Goal: Task Accomplishment & Management: Manage account settings

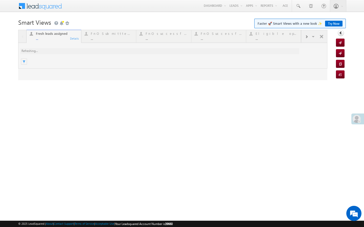
click at [181, 60] on div at bounding box center [172, 55] width 309 height 51
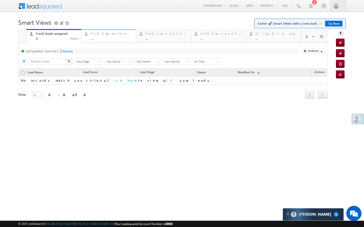
click at [110, 33] on div "FnO Submittted Leads" at bounding box center [112, 34] width 42 height 4
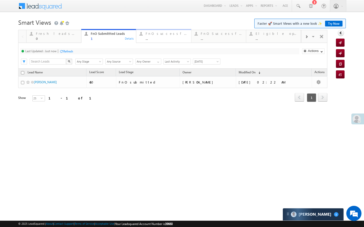
click at [154, 37] on div "..." at bounding box center [166, 39] width 42 height 4
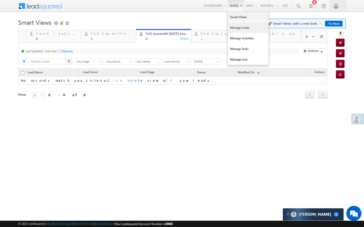
click at [234, 28] on link "Manage Leads" at bounding box center [248, 27] width 40 height 11
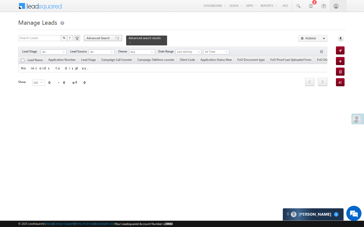
click at [100, 37] on span "Advanced Search" at bounding box center [99, 38] width 24 height 5
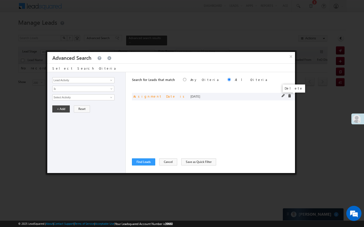
click at [288, 96] on span at bounding box center [289, 96] width 4 height 4
click at [105, 81] on input "Lead Activity" at bounding box center [83, 80] width 62 height 6
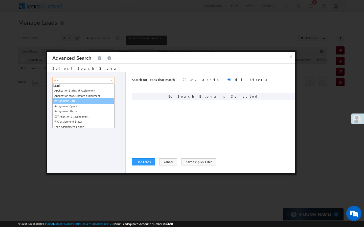
click at [81, 102] on link "Assignment Date" at bounding box center [83, 101] width 62 height 6
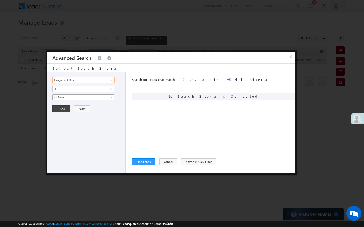
type input "Assignment Date"
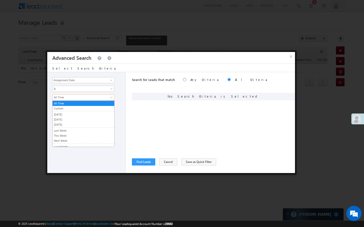
click at [79, 99] on span "All Time" at bounding box center [80, 97] width 55 height 5
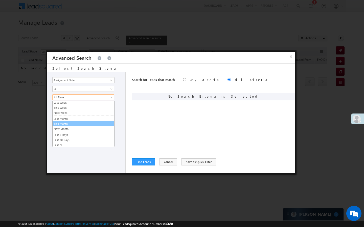
click at [65, 125] on link "This Month" at bounding box center [84, 124] width 62 height 5
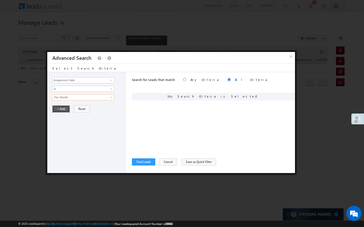
click at [62, 108] on button "+ Add" at bounding box center [60, 109] width 17 height 7
click at [148, 167] on div "Search for Leads that match Any Criteria All Criteria Note that the current tri…" at bounding box center [213, 122] width 163 height 101
click at [148, 163] on button "Find Leads" at bounding box center [143, 162] width 23 height 7
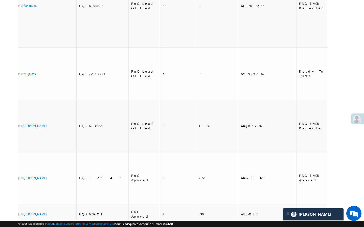
scroll to position [0, 0]
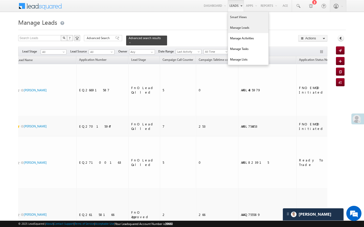
click at [230, 20] on link "Smart Views" at bounding box center [248, 17] width 40 height 11
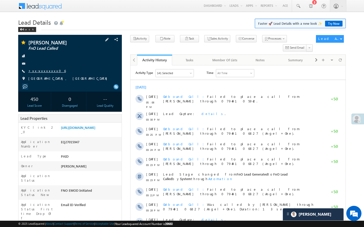
click at [42, 72] on link "+xx-xxxxxxxx06" at bounding box center [46, 71] width 37 height 4
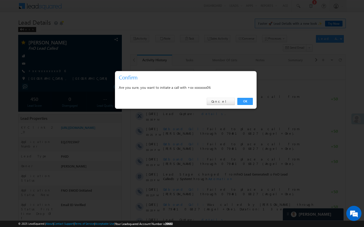
click at [251, 106] on div "OK Cancel" at bounding box center [185, 101] width 141 height 14
click at [248, 104] on link "OK" at bounding box center [244, 101] width 15 height 7
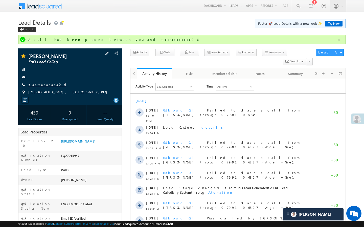
click at [44, 85] on link "+xx-xxxxxxxx06" at bounding box center [46, 84] width 37 height 4
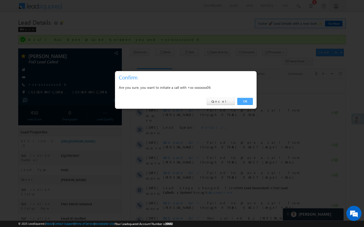
drag, startPoint x: 242, startPoint y: 103, endPoint x: 112, endPoint y: 7, distance: 162.5
click at [242, 103] on link "OK" at bounding box center [244, 101] width 15 height 7
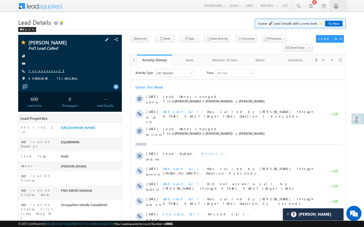
click at [44, 73] on link "+xx-xxxxxxxx23" at bounding box center [46, 71] width 36 height 4
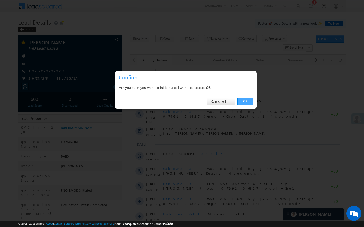
click at [244, 102] on link "OK" at bounding box center [244, 101] width 15 height 7
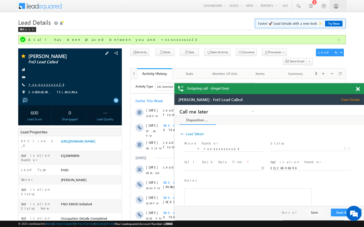
click at [48, 87] on link "+xx-xxxxxxxx23" at bounding box center [46, 84] width 36 height 4
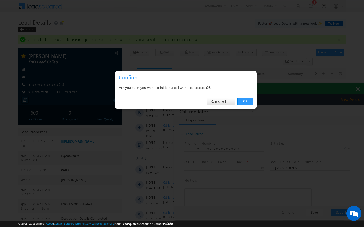
click at [244, 107] on div "OK Cancel" at bounding box center [185, 101] width 141 height 14
click at [244, 105] on link "OK" at bounding box center [244, 101] width 15 height 7
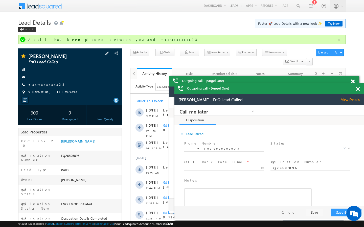
click at [41, 87] on link "+xx-xxxxxxxx23" at bounding box center [46, 84] width 36 height 4
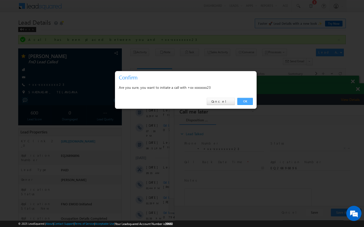
click at [243, 102] on link "OK" at bounding box center [244, 101] width 15 height 7
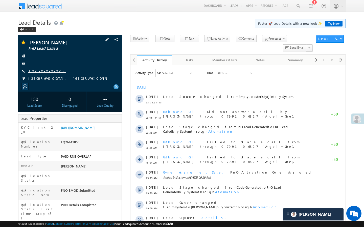
click at [45, 71] on link "+xx-xxxxxxxx22" at bounding box center [47, 71] width 38 height 4
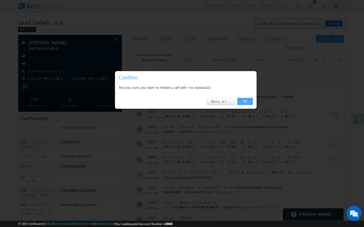
click at [245, 104] on link "OK" at bounding box center [244, 101] width 15 height 7
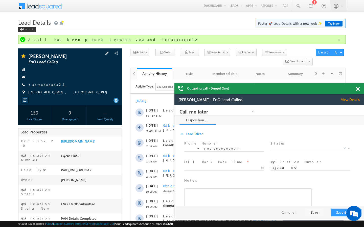
click at [41, 85] on link "+xx-xxxxxxxx22" at bounding box center [47, 84] width 38 height 4
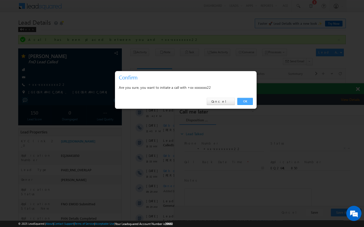
click at [245, 102] on link "OK" at bounding box center [244, 101] width 15 height 7
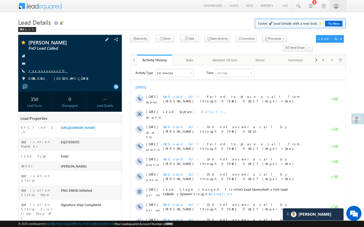
click at [41, 69] on link "+xx-xxxxxxxx20" at bounding box center [47, 71] width 39 height 4
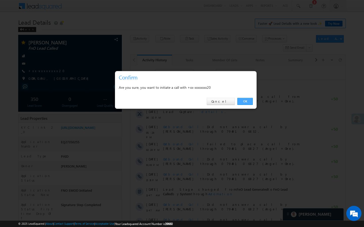
click at [249, 100] on link "OK" at bounding box center [244, 101] width 15 height 7
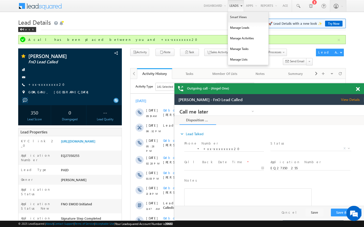
click at [236, 16] on link "Smart Views" at bounding box center [248, 17] width 40 height 11
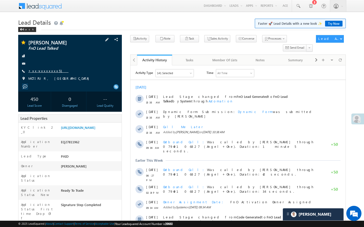
click at [44, 71] on link "+xx-xxxxxxxx51" at bounding box center [48, 71] width 40 height 4
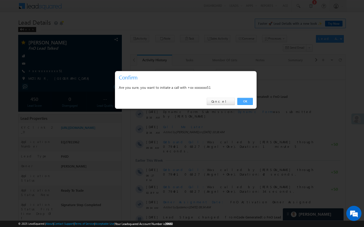
click at [245, 102] on link "OK" at bounding box center [244, 101] width 15 height 7
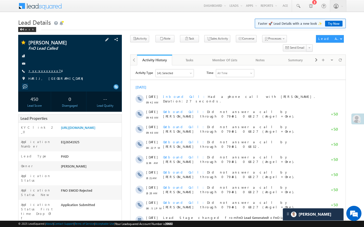
click at [37, 70] on link "+xx-xxxxxxxx74" at bounding box center [44, 71] width 33 height 4
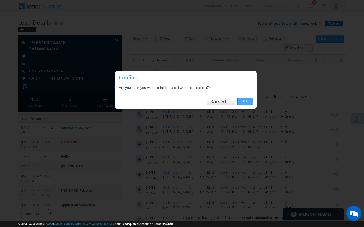
click at [245, 102] on link "OK" at bounding box center [244, 101] width 15 height 7
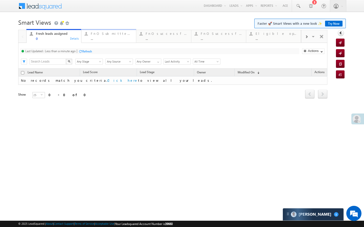
click at [120, 41] on link "FnO Submittted Leads ... Details" at bounding box center [108, 36] width 55 height 14
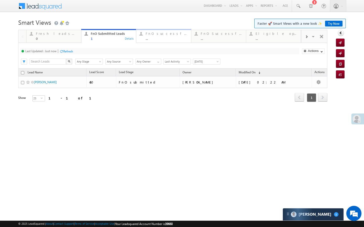
click at [157, 37] on div "..." at bounding box center [166, 39] width 42 height 4
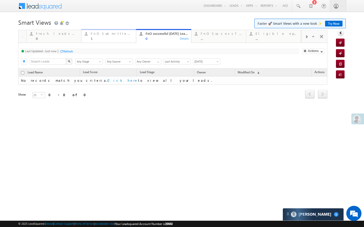
click at [104, 38] on div "1" at bounding box center [112, 39] width 42 height 4
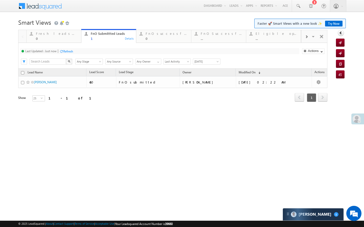
click at [70, 49] on div "Refresh" at bounding box center [68, 51] width 10 height 4
click at [304, 37] on div at bounding box center [306, 36] width 10 height 11
click at [122, 37] on div "..." at bounding box center [112, 39] width 42 height 4
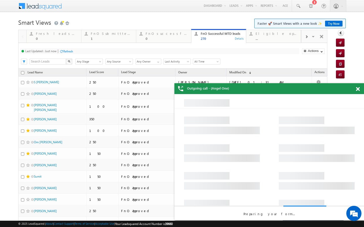
click at [358, 90] on span at bounding box center [358, 89] width 4 height 4
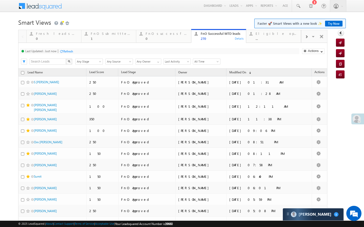
click at [206, 63] on span "All Time" at bounding box center [206, 61] width 26 height 5
click at [203, 83] on link "[DATE]" at bounding box center [206, 84] width 26 height 5
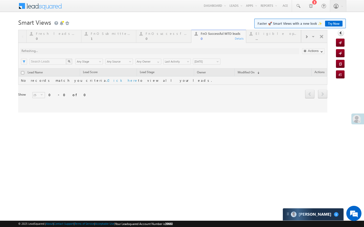
click at [205, 62] on div at bounding box center [172, 71] width 309 height 83
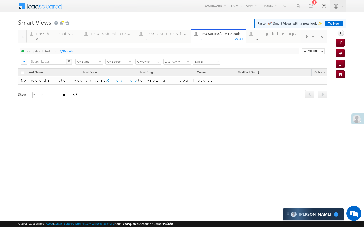
click at [205, 62] on span "[DATE]" at bounding box center [206, 61] width 26 height 5
click at [205, 78] on link "[DATE]" at bounding box center [206, 79] width 26 height 5
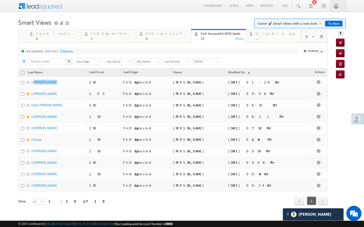
click at [207, 61] on span "[DATE]" at bounding box center [206, 61] width 26 height 5
click at [203, 69] on link "All Time" at bounding box center [206, 67] width 26 height 5
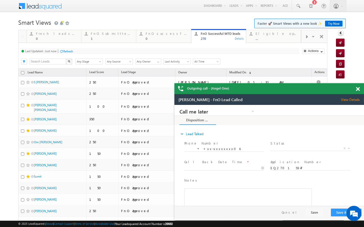
click at [357, 89] on span at bounding box center [358, 89] width 4 height 4
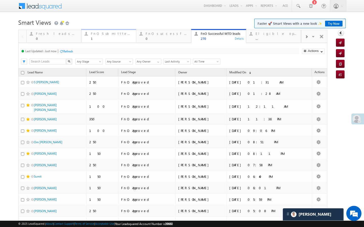
drag, startPoint x: 133, startPoint y: 35, endPoint x: 87, endPoint y: 47, distance: 48.2
click at [133, 35] on div "FnO Submittted Leads 1 Details" at bounding box center [109, 36] width 54 height 10
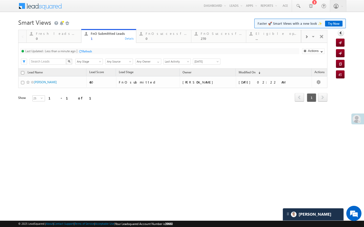
click at [82, 50] on div at bounding box center [80, 51] width 4 height 4
click at [300, 36] on link "Eligible open leads ... Details" at bounding box center [273, 36] width 55 height 14
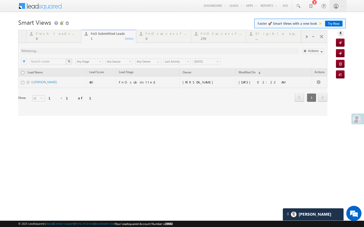
click at [308, 36] on div at bounding box center [172, 73] width 309 height 86
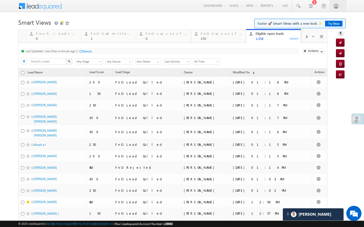
click at [303, 39] on div at bounding box center [306, 36] width 10 height 11
click at [280, 39] on div "..." at bounding box center [277, 39] width 42 height 4
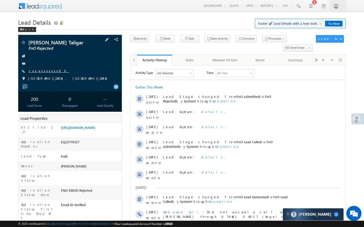
click at [42, 71] on link "+xx-xxxxxxxx00" at bounding box center [48, 71] width 41 height 4
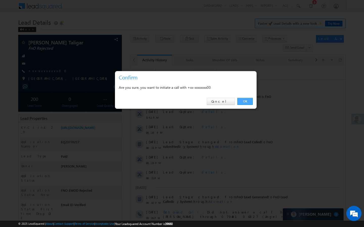
click at [243, 100] on link "OK" at bounding box center [244, 101] width 15 height 7
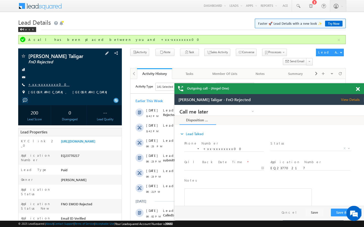
click at [46, 87] on link "+xx-xxxxxxxx00" at bounding box center [48, 84] width 41 height 4
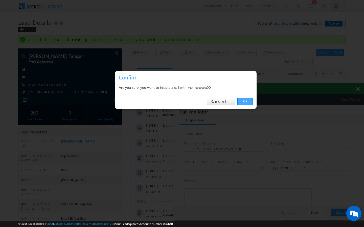
click at [244, 101] on link "OK" at bounding box center [244, 101] width 15 height 7
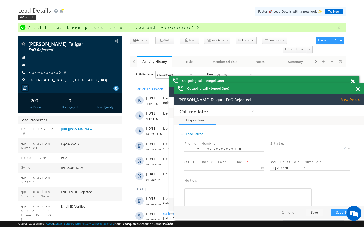
scroll to position [20, 0]
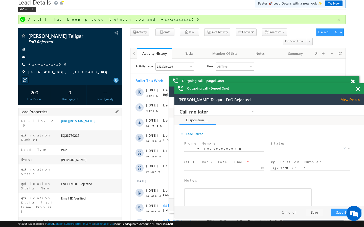
drag, startPoint x: 61, startPoint y: 209, endPoint x: 82, endPoint y: 209, distance: 20.7
click at [82, 219] on div "AAAG946379" at bounding box center [91, 222] width 62 height 7
copy div "AAAG946379"
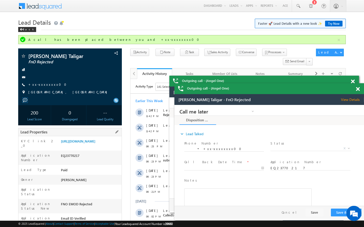
scroll to position [0, 0]
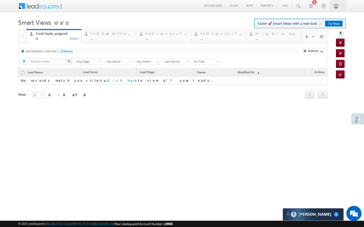
click at [92, 43] on div "Last Updated : Just now Refresh Refreshing... Search X Lead Stage Any Stage Any…" at bounding box center [172, 56] width 309 height 26
click at [101, 40] on div "..." at bounding box center [112, 39] width 42 height 4
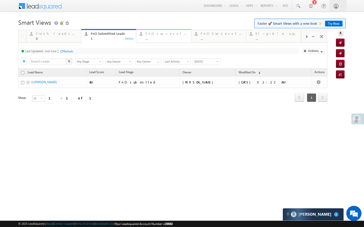
click at [157, 39] on div "..." at bounding box center [166, 39] width 42 height 4
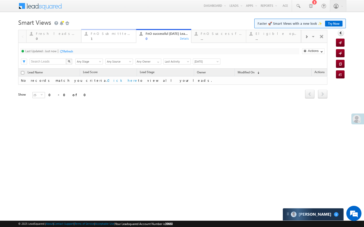
drag, startPoint x: 115, startPoint y: 40, endPoint x: 84, endPoint y: 54, distance: 33.8
click at [115, 40] on div "1" at bounding box center [112, 39] width 42 height 4
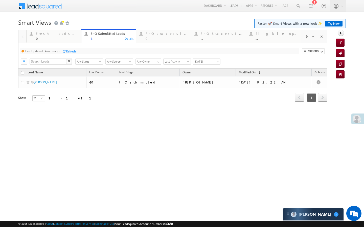
click at [78, 52] on div "Last Updated : 4 mins ago Refresh Refreshing..." at bounding box center [159, 51] width 279 height 6
click at [76, 50] on div "Refresh" at bounding box center [71, 51] width 10 height 4
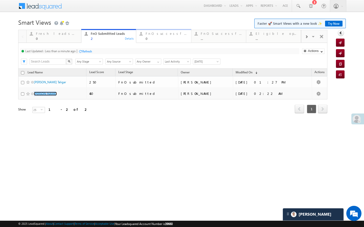
click at [156, 37] on div "0" at bounding box center [166, 39] width 42 height 4
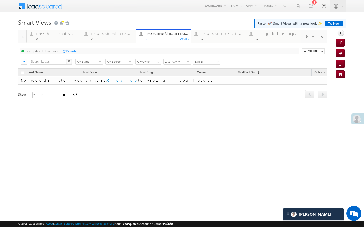
drag, startPoint x: 80, startPoint y: 51, endPoint x: 76, endPoint y: 51, distance: 3.8
click at [80, 51] on div "Last Updated : 1 mins ago Refresh Refreshing..." at bounding box center [159, 51] width 279 height 6
click at [75, 51] on div "Refresh" at bounding box center [71, 51] width 10 height 4
drag, startPoint x: 117, startPoint y: 31, endPoint x: 114, endPoint y: 39, distance: 8.1
click at [117, 31] on div "FnO Submittted Leads 2" at bounding box center [112, 36] width 42 height 10
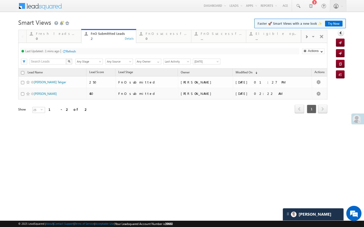
click at [76, 51] on div "Refresh" at bounding box center [71, 51] width 10 height 4
click at [207, 59] on link "[DATE]" at bounding box center [207, 62] width 28 height 6
click at [196, 80] on link "[DATE]" at bounding box center [206, 79] width 26 height 5
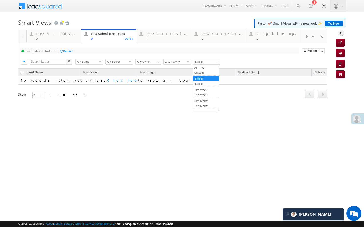
click at [201, 63] on span "[DATE]" at bounding box center [206, 61] width 26 height 5
click at [198, 82] on link "[DATE]" at bounding box center [206, 84] width 26 height 5
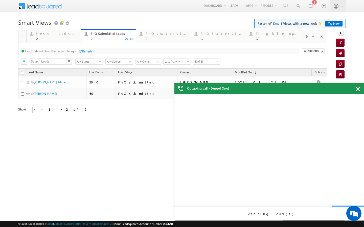
click at [85, 52] on div "Refresh" at bounding box center [87, 51] width 10 height 4
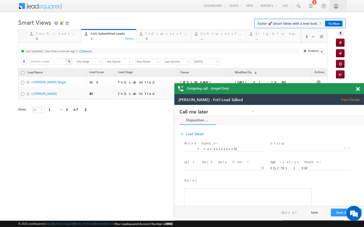
click at [83, 51] on div "Refresh" at bounding box center [87, 51] width 10 height 4
click at [88, 54] on div "Refresh" at bounding box center [85, 51] width 14 height 5
click at [66, 52] on div "Refresh" at bounding box center [68, 51] width 10 height 4
click at [298, 5] on span at bounding box center [297, 6] width 5 height 5
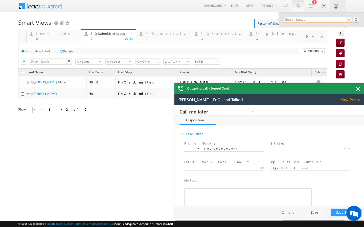
paste input "EQ26317076"
type input "EQ26317076"
click at [345, 28] on div "Mangaraj Mahalik" at bounding box center [320, 27] width 68 height 6
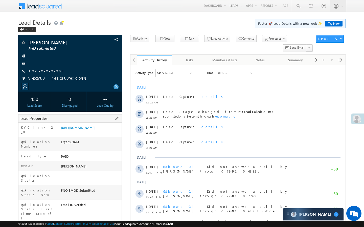
drag, startPoint x: 60, startPoint y: 216, endPoint x: 85, endPoint y: 216, distance: 25.5
click at [86, 226] on div "AABB866439" at bounding box center [91, 229] width 62 height 7
copy div "AABB866439"
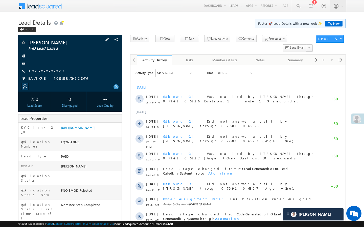
click at [37, 73] on span "+xx-xxxxxxxx27" at bounding box center [46, 71] width 36 height 5
click at [50, 71] on link "+xx-xxxxxxxx27" at bounding box center [46, 71] width 36 height 4
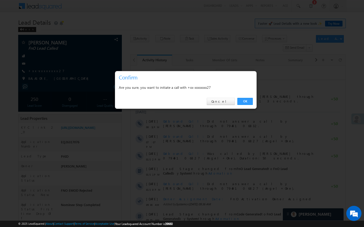
click at [237, 102] on div "OK Cancel" at bounding box center [185, 101] width 141 height 14
click at [248, 98] on link "OK" at bounding box center [244, 101] width 15 height 7
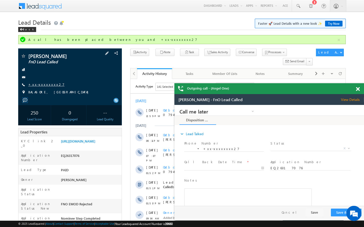
click at [49, 83] on link "+xx-xxxxxxxx27" at bounding box center [46, 84] width 36 height 4
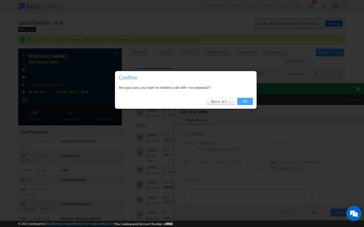
click at [248, 105] on link "OK" at bounding box center [244, 101] width 15 height 7
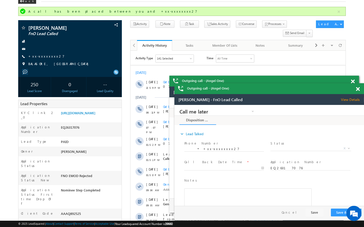
scroll to position [30, 0]
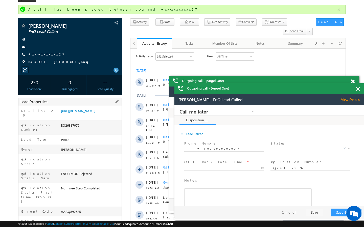
drag, startPoint x: 60, startPoint y: 194, endPoint x: 86, endPoint y: 194, distance: 25.3
click at [86, 209] on div "AAAQ892525" at bounding box center [91, 212] width 62 height 7
copy div "AAAQ892525"
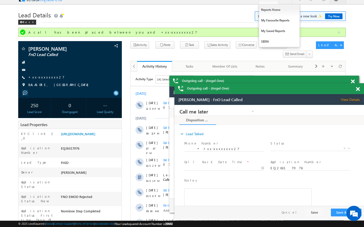
scroll to position [0, 0]
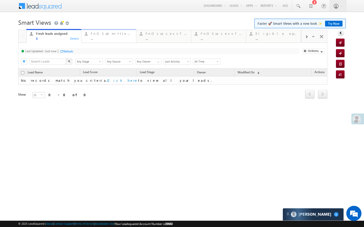
click at [124, 41] on link "FnO Submittted Leads ... Details" at bounding box center [108, 36] width 55 height 14
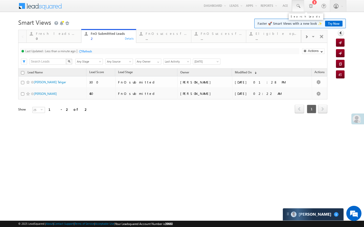
click at [298, 6] on span at bounding box center [297, 6] width 5 height 5
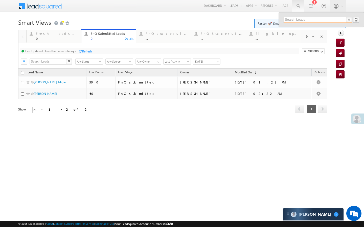
paste input "EQ26243044"
type input "EQ26243044"
click at [346, 28] on link at bounding box center [347, 28] width 4 height 4
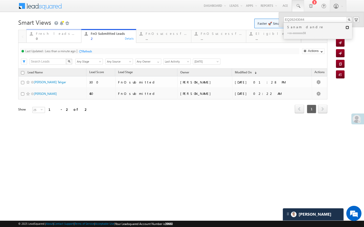
click at [74, 40] on div "0" at bounding box center [57, 39] width 42 height 4
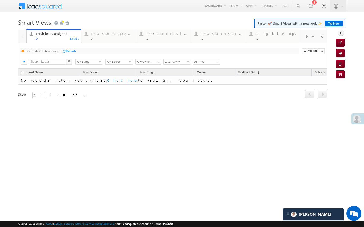
click at [71, 50] on div "Refresh" at bounding box center [71, 51] width 10 height 4
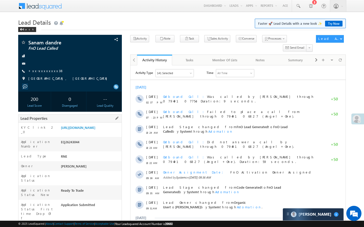
drag, startPoint x: 62, startPoint y: 214, endPoint x: 97, endPoint y: 216, distance: 35.2
click at [97, 226] on div "AAAQ828853" at bounding box center [91, 229] width 62 height 7
click at [73, 226] on div "AAAQ828853" at bounding box center [91, 229] width 62 height 7
drag, startPoint x: 61, startPoint y: 215, endPoint x: 88, endPoint y: 215, distance: 27.3
click at [88, 226] on div "AAAQ828853" at bounding box center [91, 229] width 62 height 7
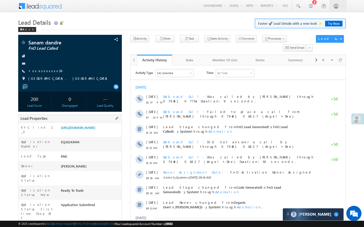
copy div "AAAQ828853"
